Goal: Information Seeking & Learning: Check status

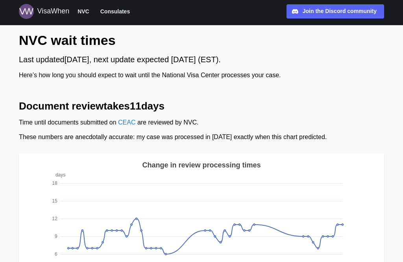
click at [88, 13] on span "NVC" at bounding box center [83, 11] width 12 height 9
click at [79, 13] on span "NVC" at bounding box center [83, 11] width 12 height 9
click at [81, 15] on span "NVC" at bounding box center [83, 11] width 12 height 9
click at [57, 15] on div "VisaWhen" at bounding box center [53, 11] width 32 height 11
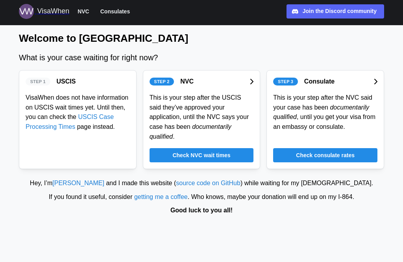
click at [229, 151] on span "Check NVC wait times" at bounding box center [201, 154] width 58 height 13
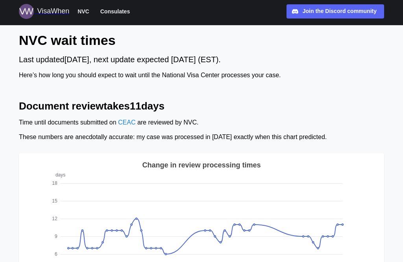
click at [117, 15] on span "Consulates" at bounding box center [114, 11] width 29 height 9
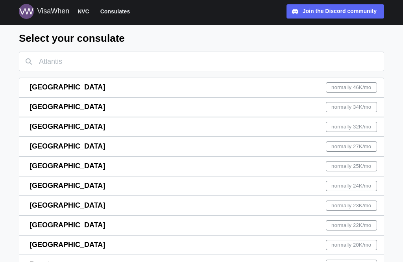
click at [119, 15] on span "Consulates" at bounding box center [114, 11] width 29 height 9
click at [52, 15] on div "VisaWhen" at bounding box center [53, 11] width 32 height 11
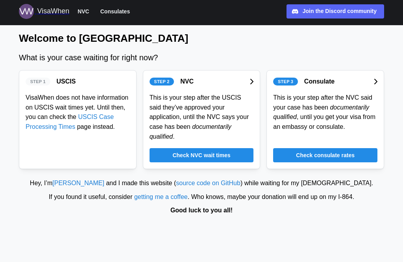
click at [238, 156] on div "Check NVC wait times" at bounding box center [201, 154] width 89 height 13
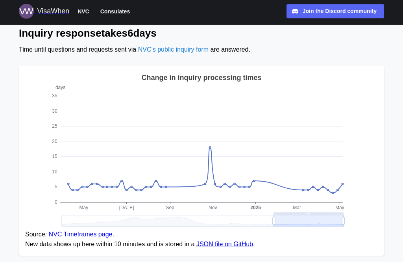
scroll to position [645, 0]
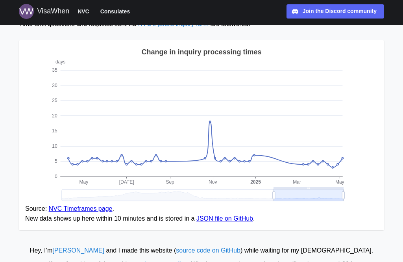
click at [84, 208] on link "NVC Timeframes page" at bounding box center [81, 208] width 64 height 7
